Goal: Transaction & Acquisition: Download file/media

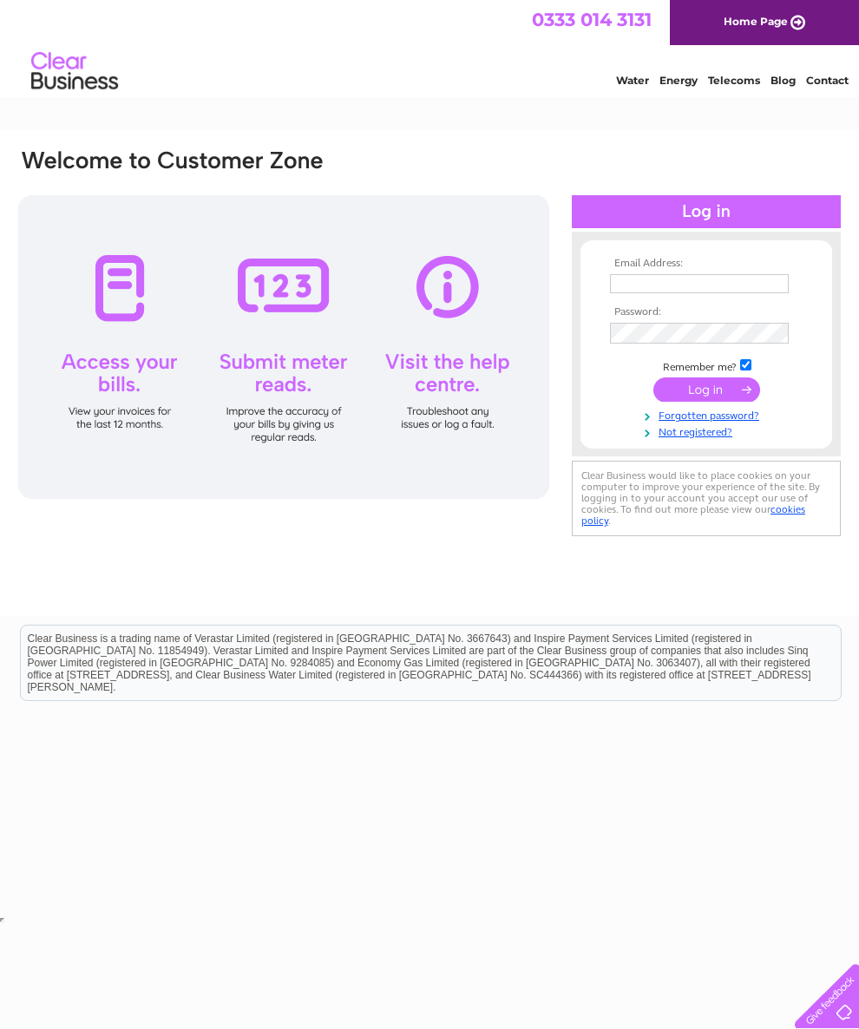
click at [698, 277] on input "text" at bounding box center [699, 283] width 179 height 19
click at [706, 399] on input "submit" at bounding box center [706, 391] width 107 height 24
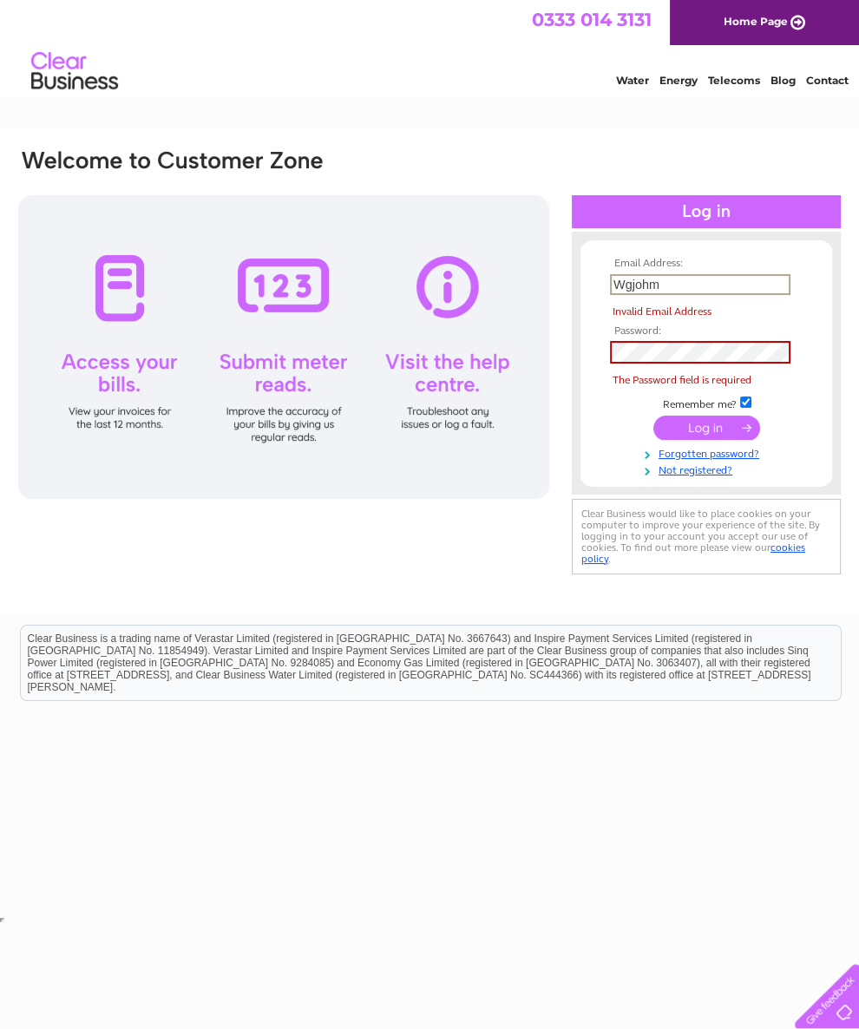
click at [684, 288] on input "Wgjohm" at bounding box center [700, 284] width 180 height 21
click at [669, 279] on input "Wgjohm" at bounding box center [700, 284] width 180 height 21
type input "W"
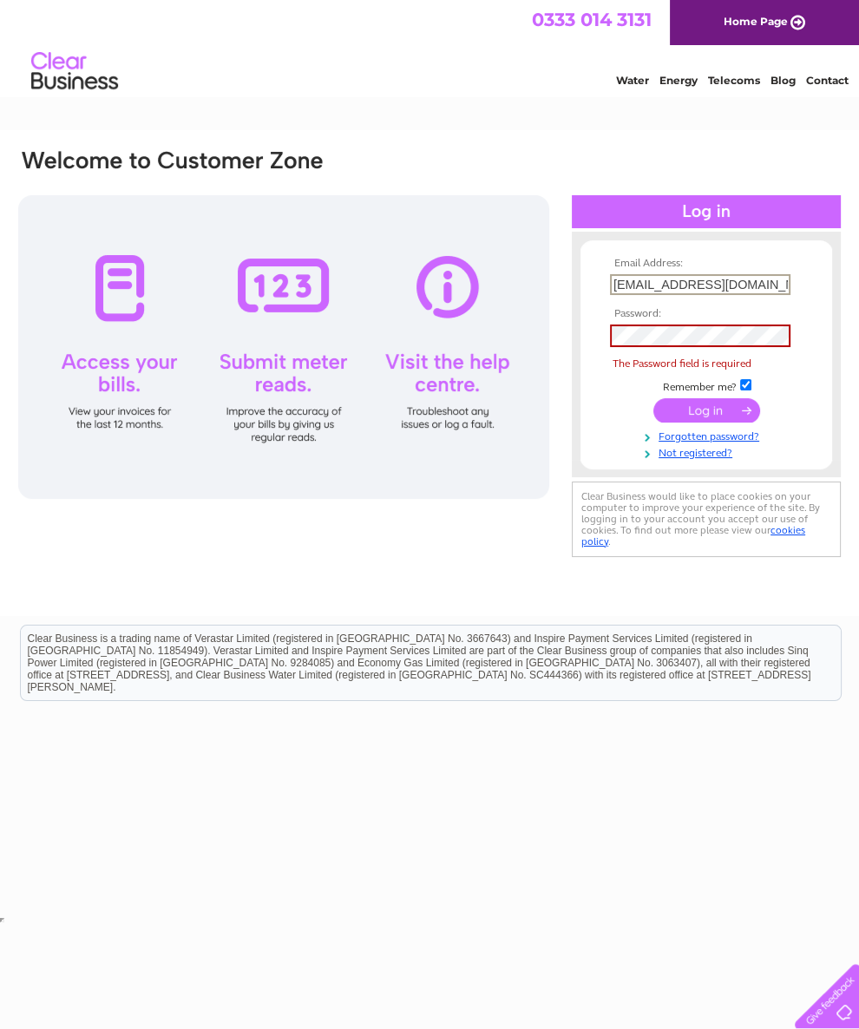
type input "[EMAIL_ADDRESS][DOMAIN_NAME]"
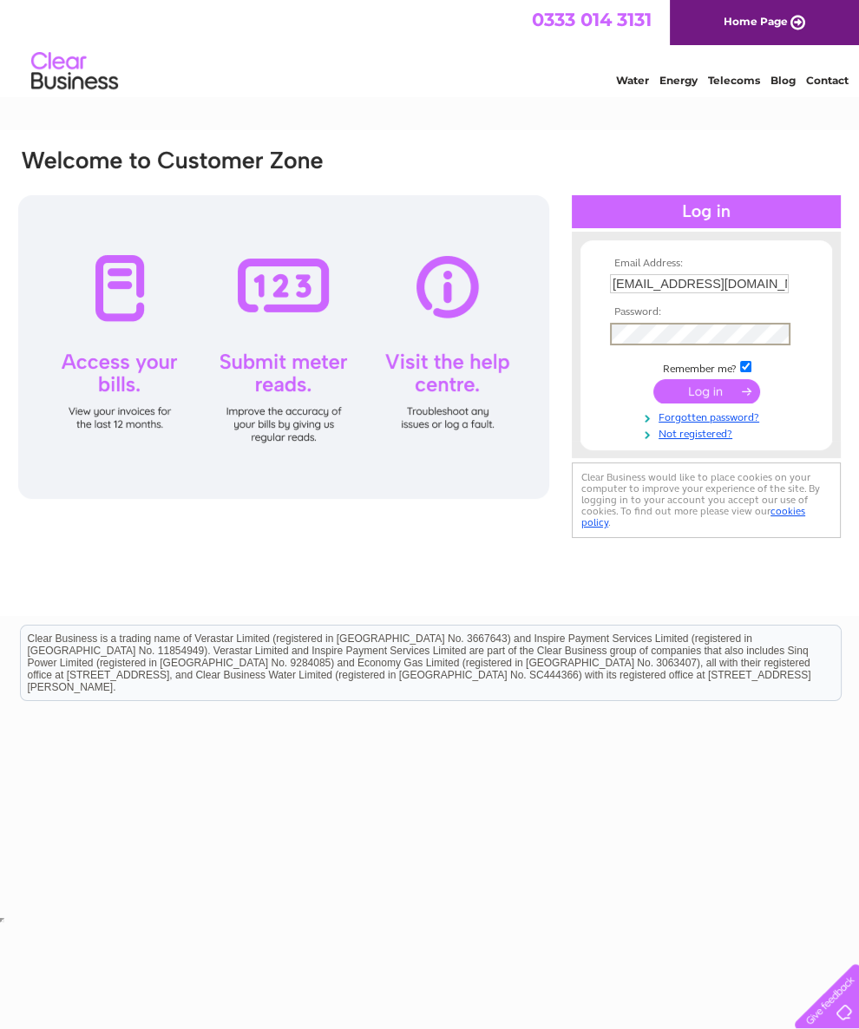
click at [713, 395] on input "submit" at bounding box center [706, 391] width 107 height 24
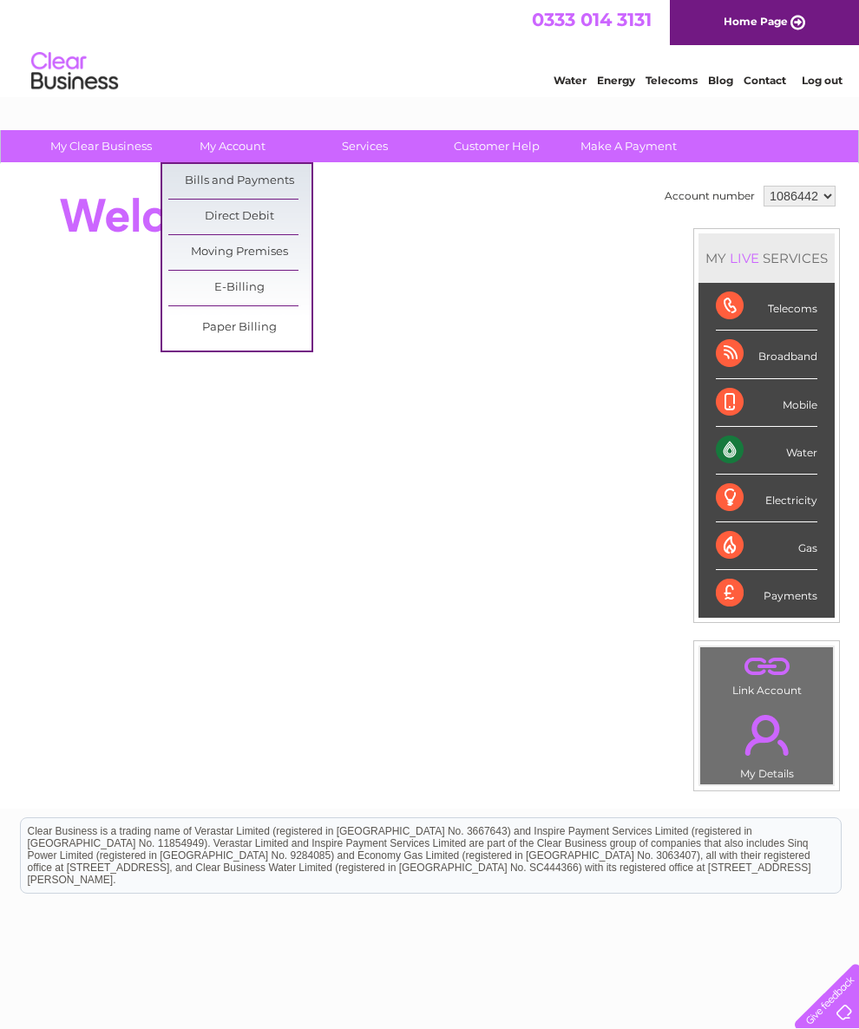
click at [281, 169] on link "Bills and Payments" at bounding box center [239, 181] width 143 height 35
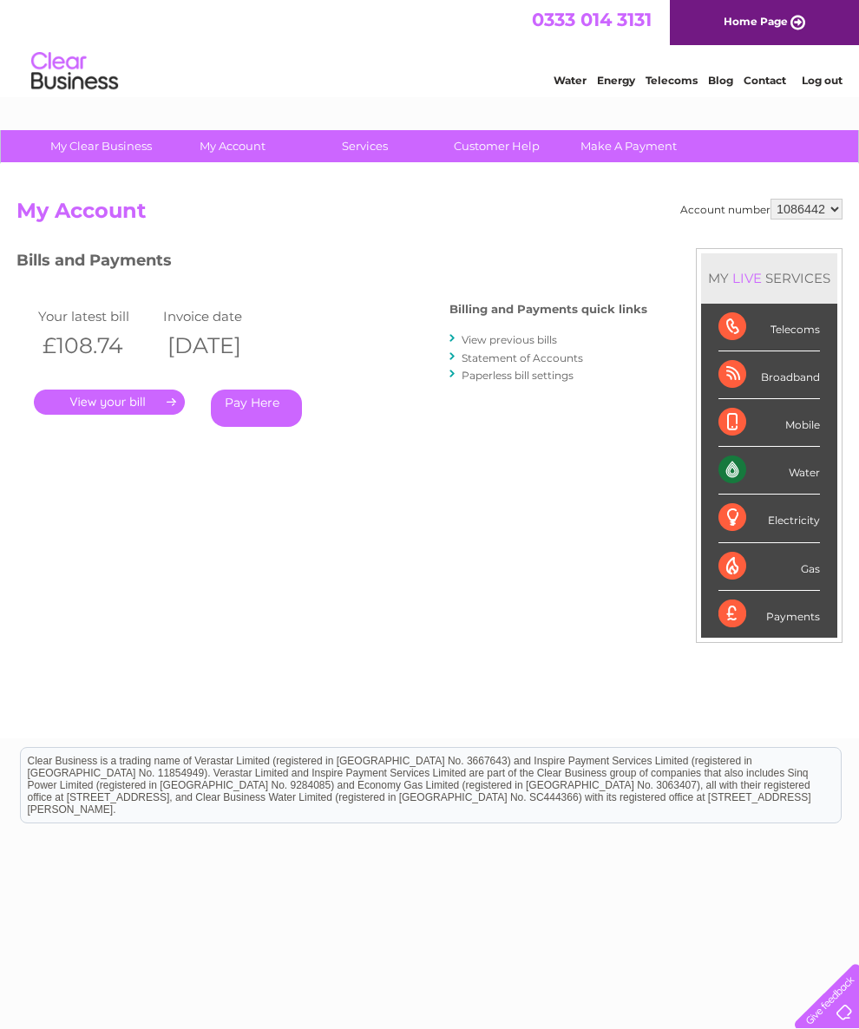
click at [133, 396] on link "." at bounding box center [109, 402] width 151 height 25
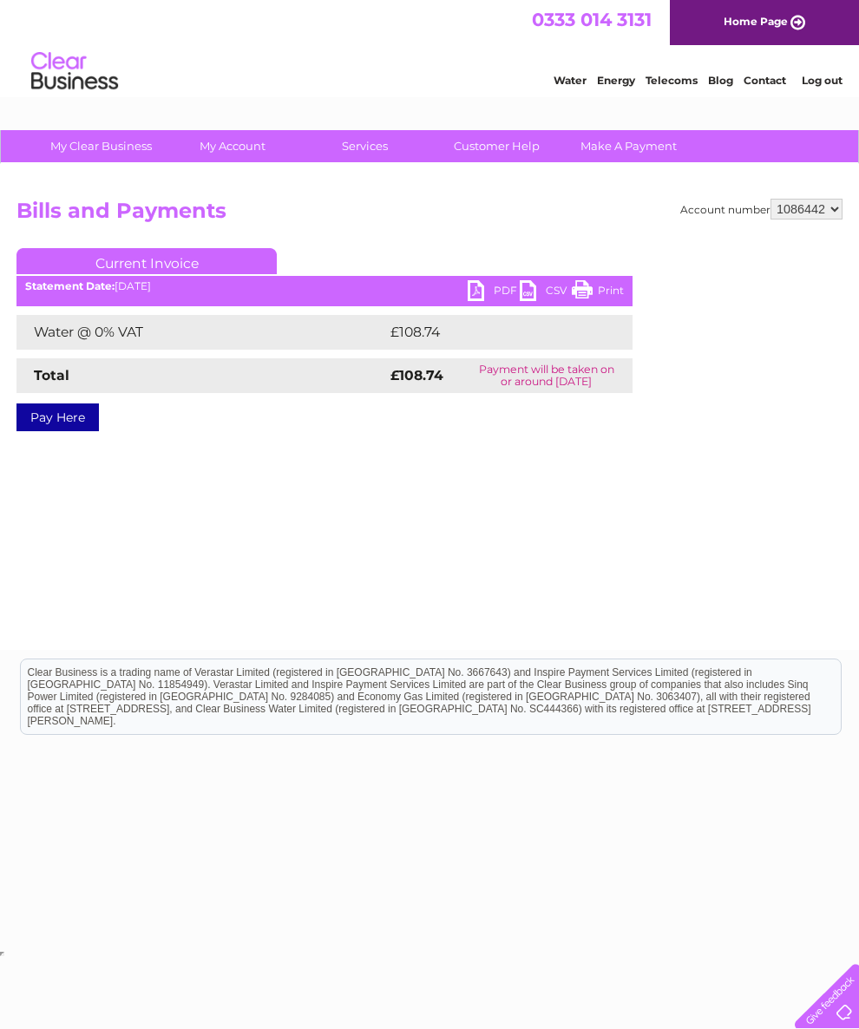
click at [495, 284] on link "PDF" at bounding box center [494, 292] width 52 height 25
